Goal: Information Seeking & Learning: Learn about a topic

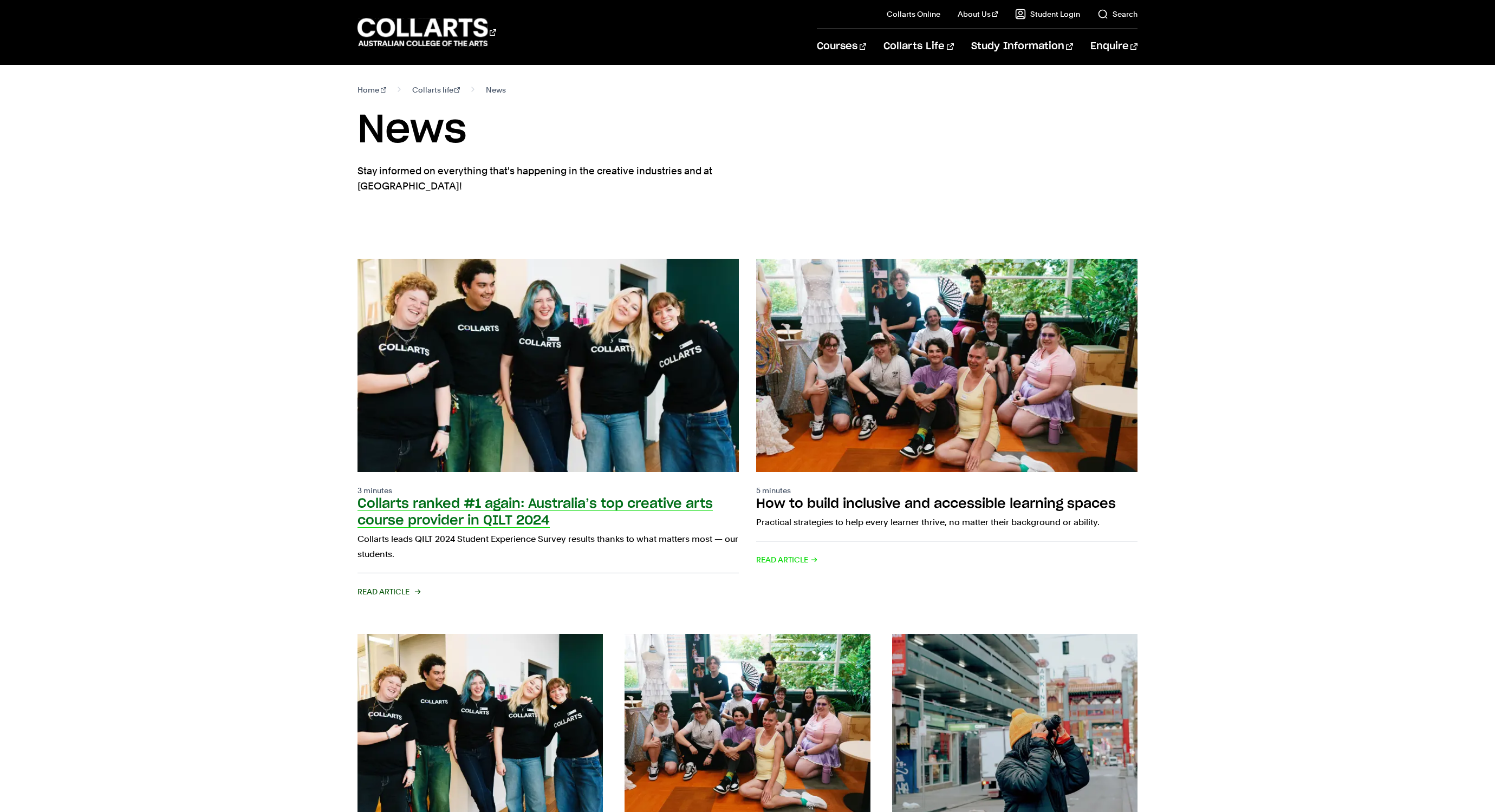
click at [521, 497] on h2 "Collarts ranked #1 again: Australia’s top creative arts course provider in QILT…" at bounding box center [535, 512] width 355 height 30
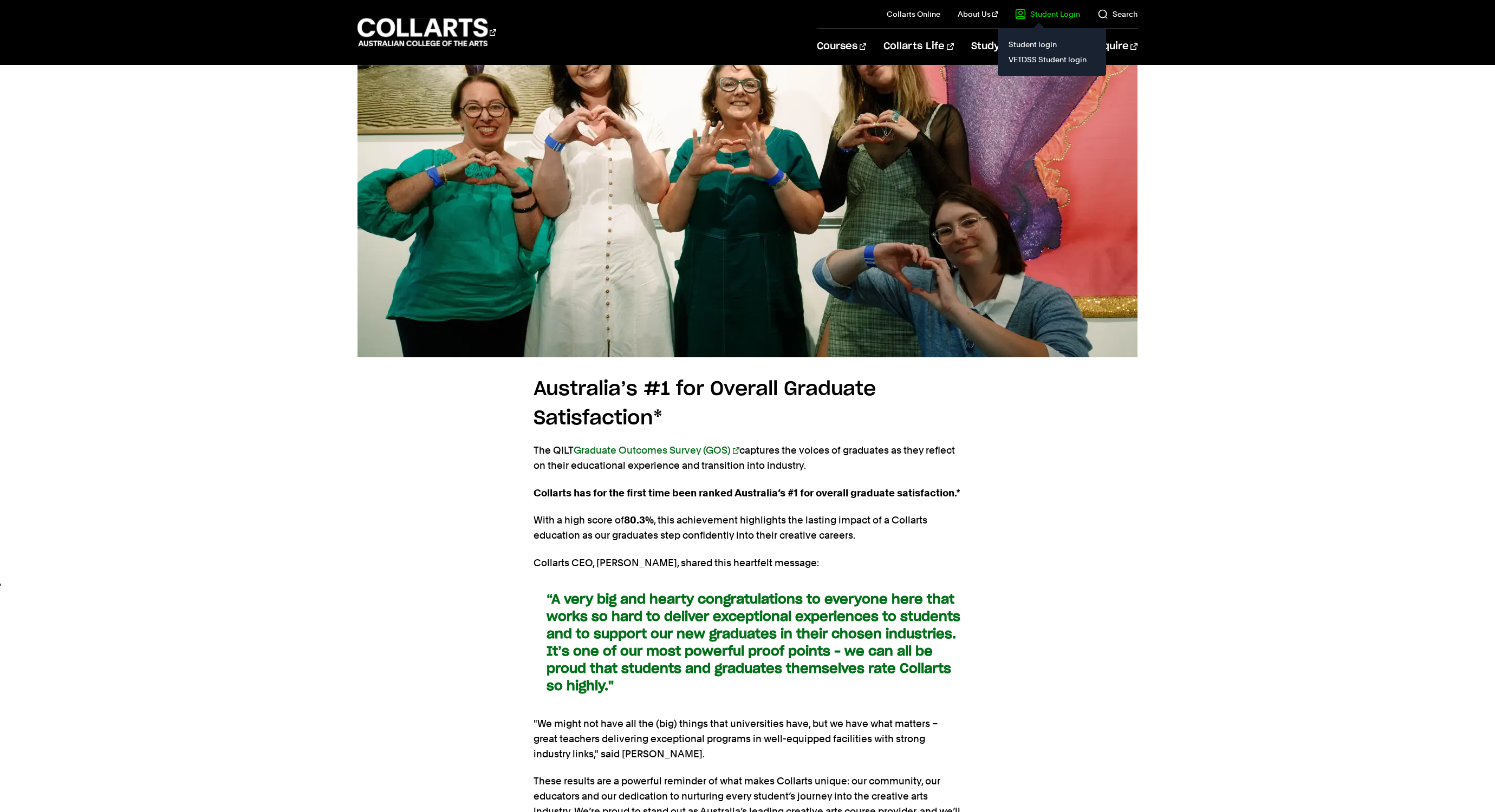
scroll to position [2145, 0]
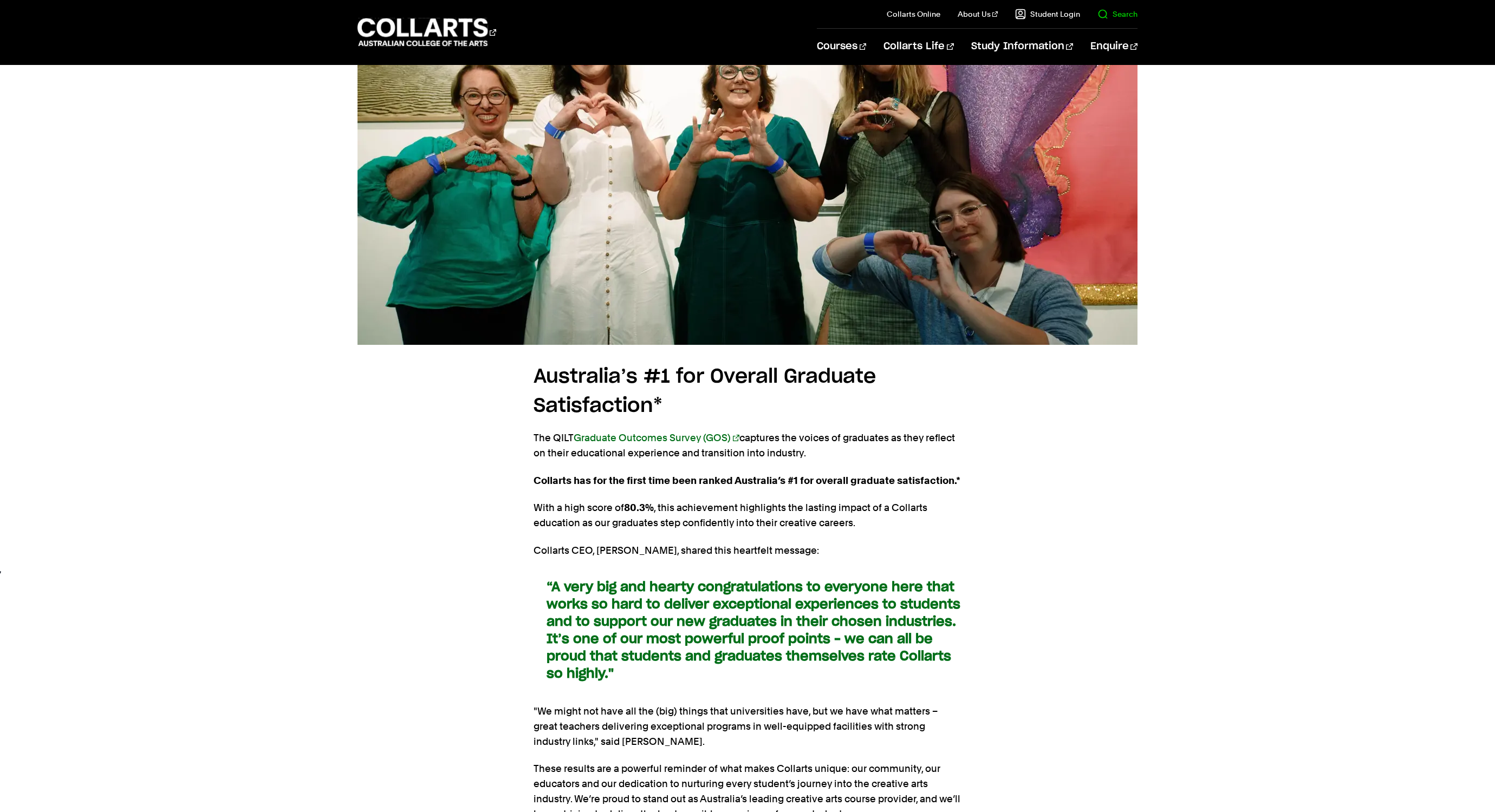
click at [1119, 17] on link "Search" at bounding box center [1118, 13] width 40 height 11
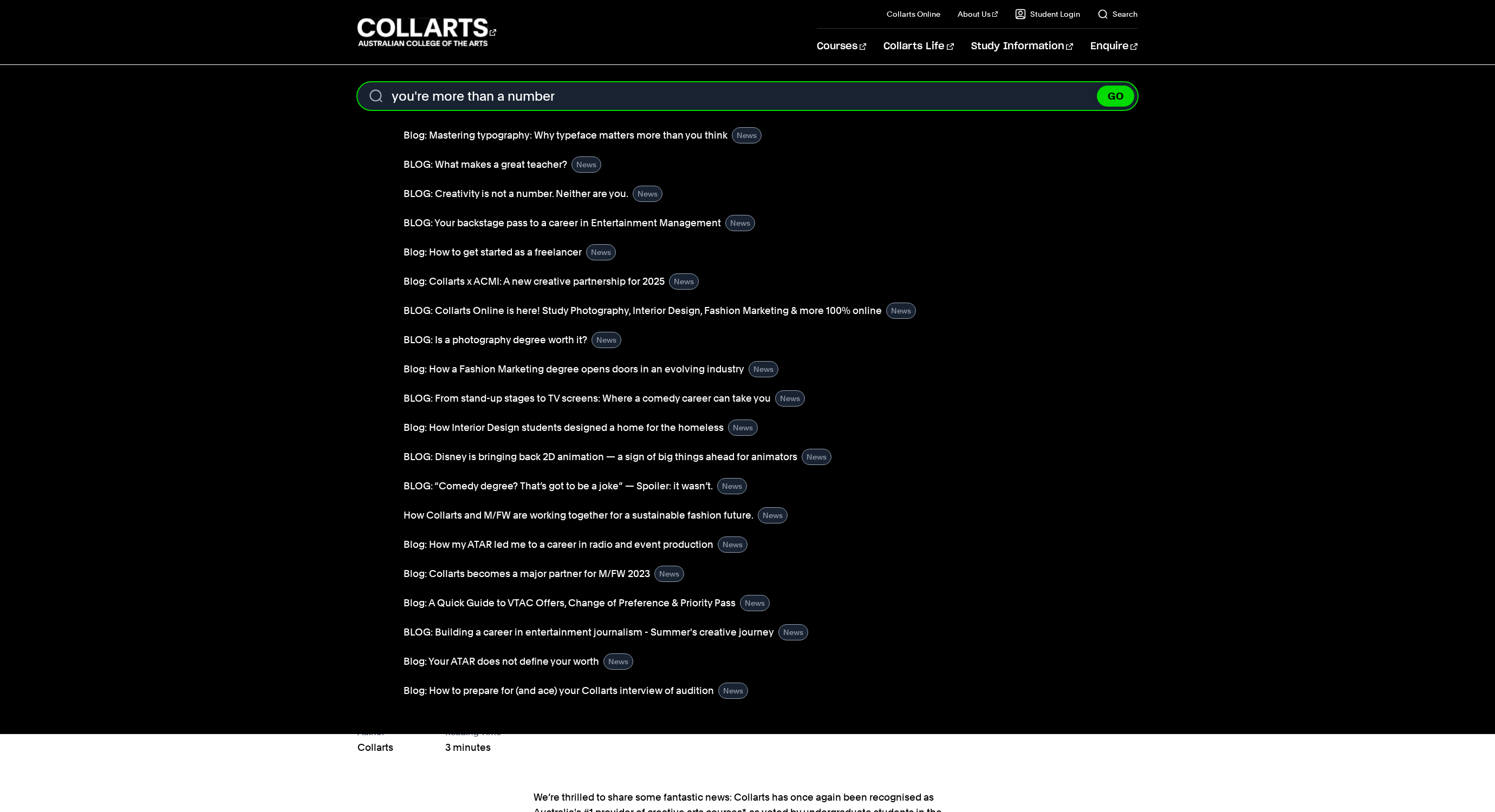
type input "you're more than a number"
click at [1097, 85] on button "GO" at bounding box center [1115, 96] width 37 height 22
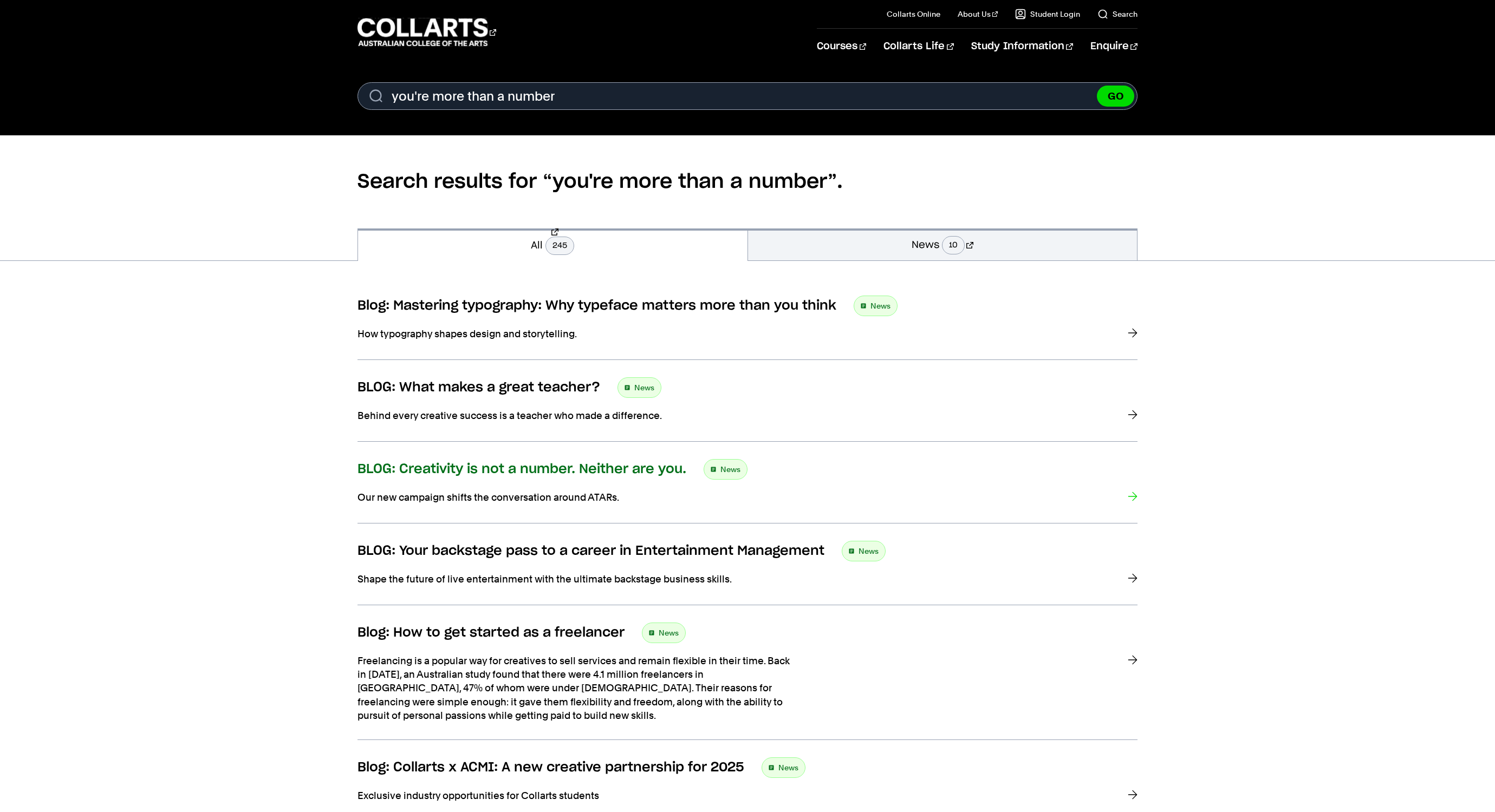
click at [584, 470] on h3 "BLOG: Creativity is not a number. Neither are you." at bounding box center [522, 469] width 329 height 17
